Goal: Task Accomplishment & Management: Use online tool/utility

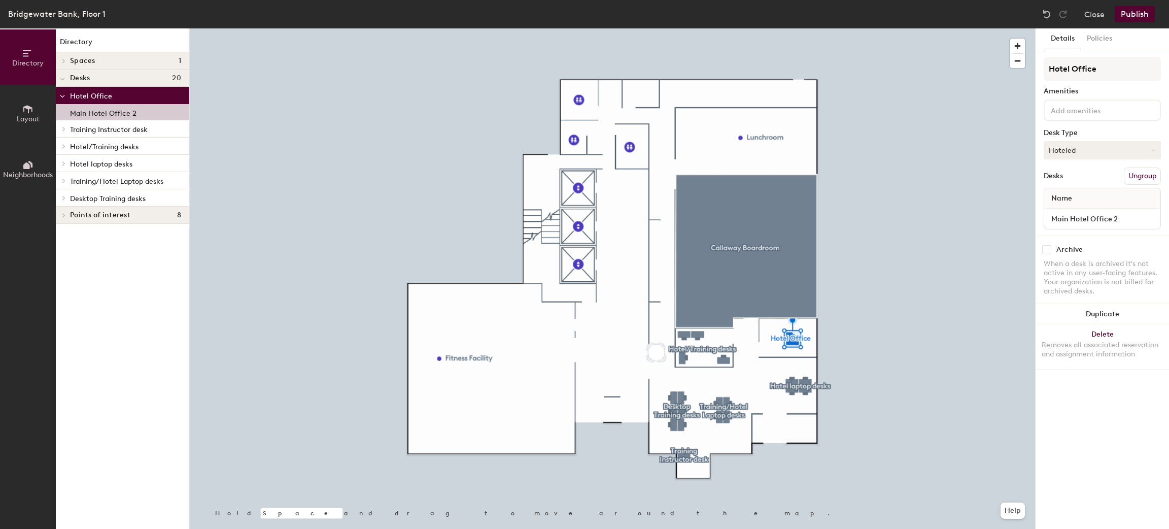
click at [1095, 149] on button "Hoteled" at bounding box center [1101, 150] width 117 height 18
click at [1079, 176] on div "Assigned" at bounding box center [1094, 181] width 101 height 15
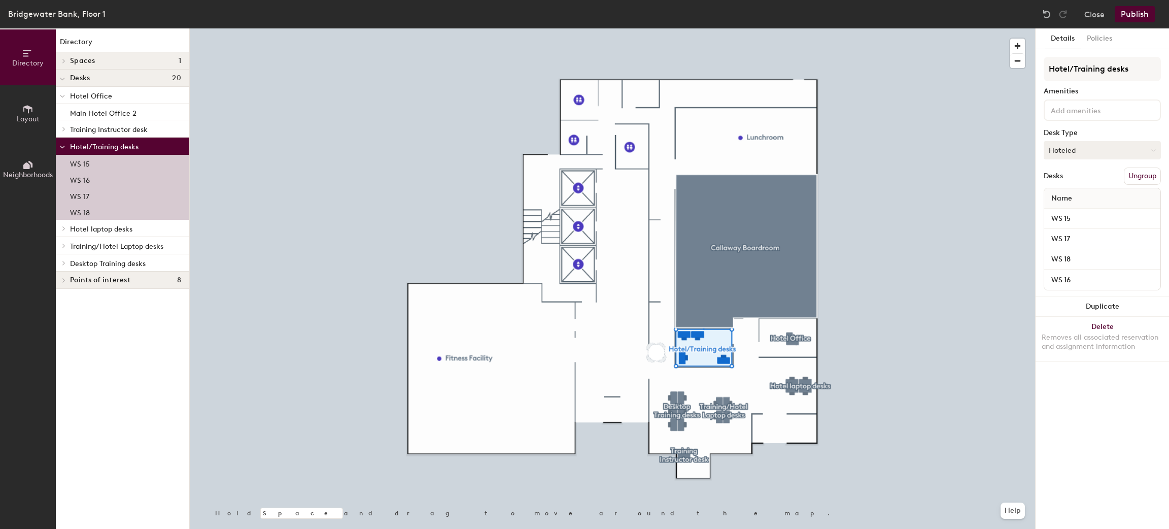
click at [1063, 142] on button "Hoteled" at bounding box center [1101, 150] width 117 height 18
click at [1082, 179] on div "Assigned" at bounding box center [1094, 181] width 101 height 15
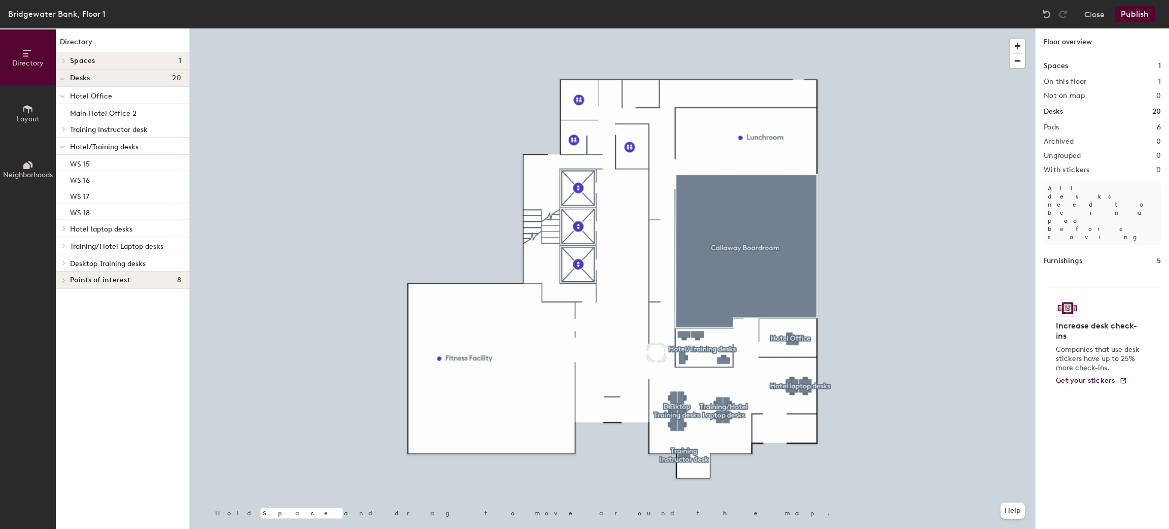
click at [1131, 12] on button "Publish" at bounding box center [1134, 14] width 40 height 16
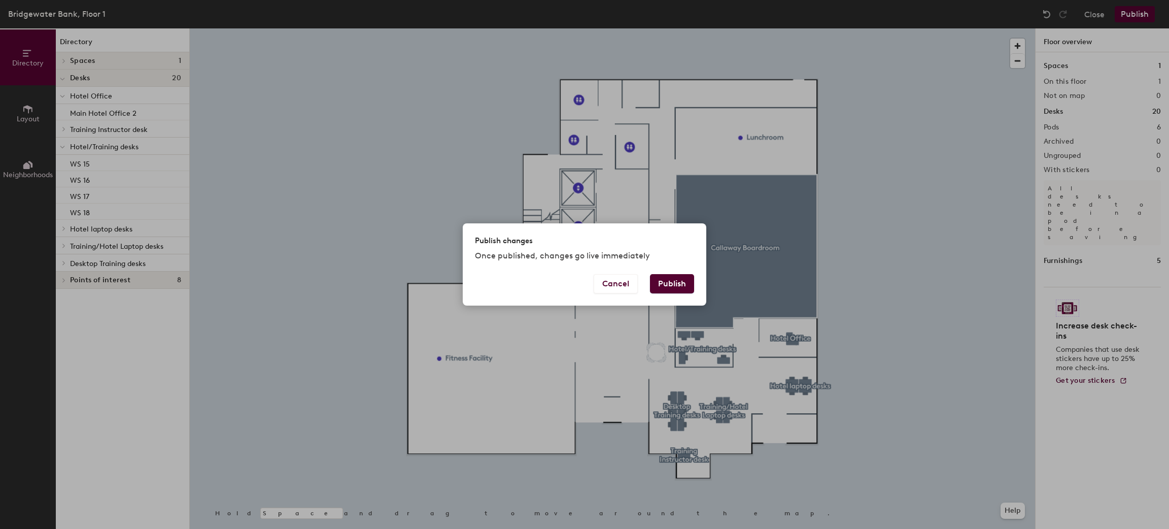
click at [667, 288] on button "Publish" at bounding box center [672, 283] width 44 height 19
